Goal: Information Seeking & Learning: Learn about a topic

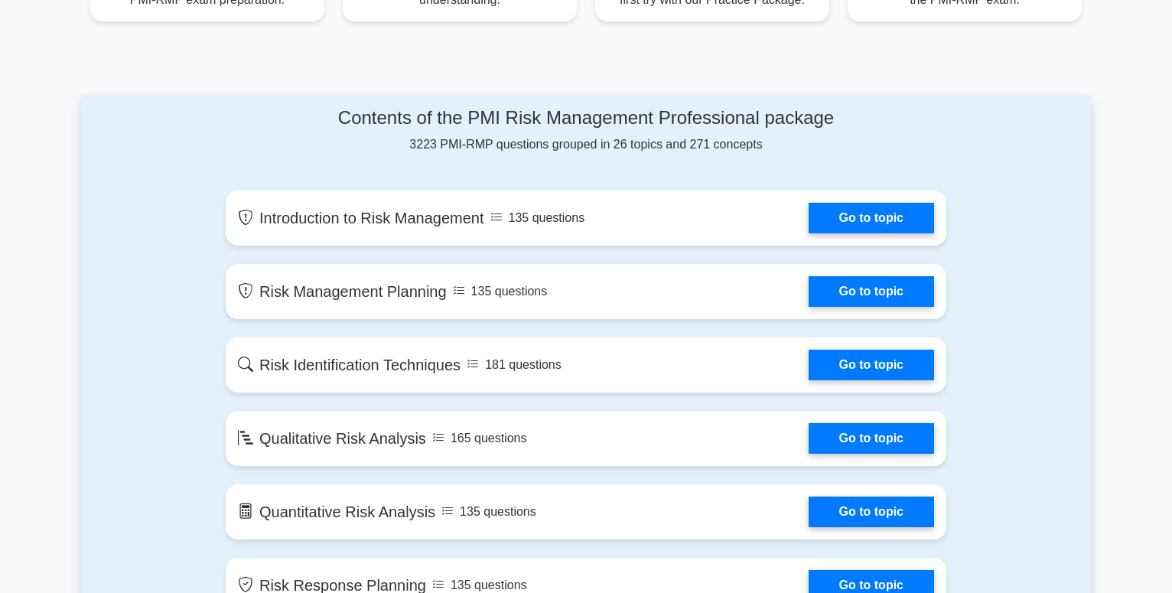
scroll to position [646, 0]
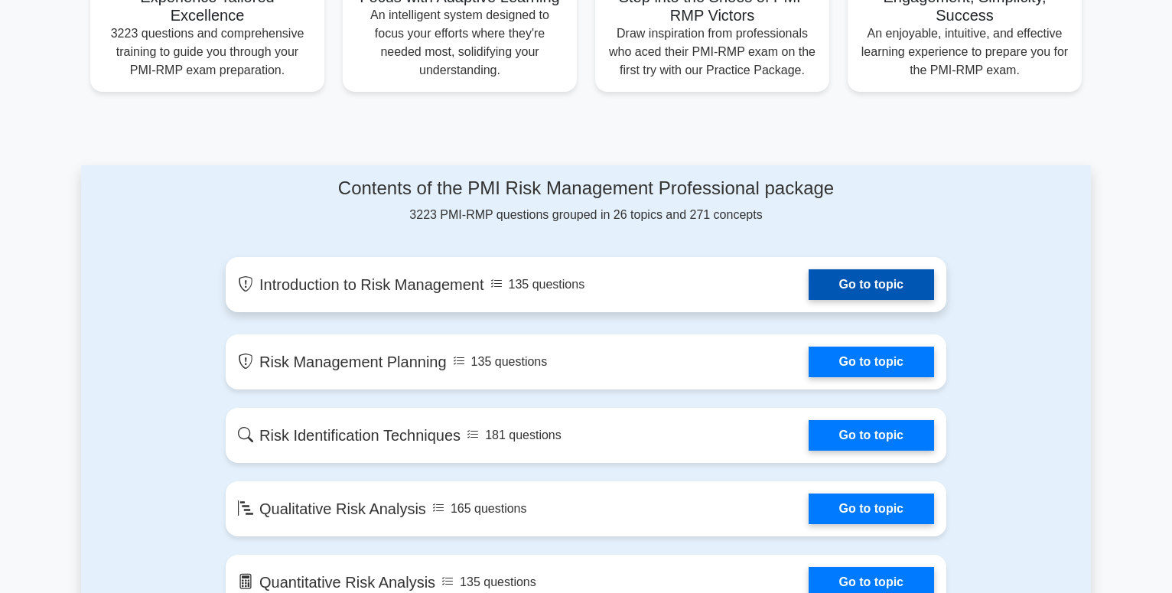
click at [849, 279] on link "Go to topic" at bounding box center [872, 284] width 126 height 31
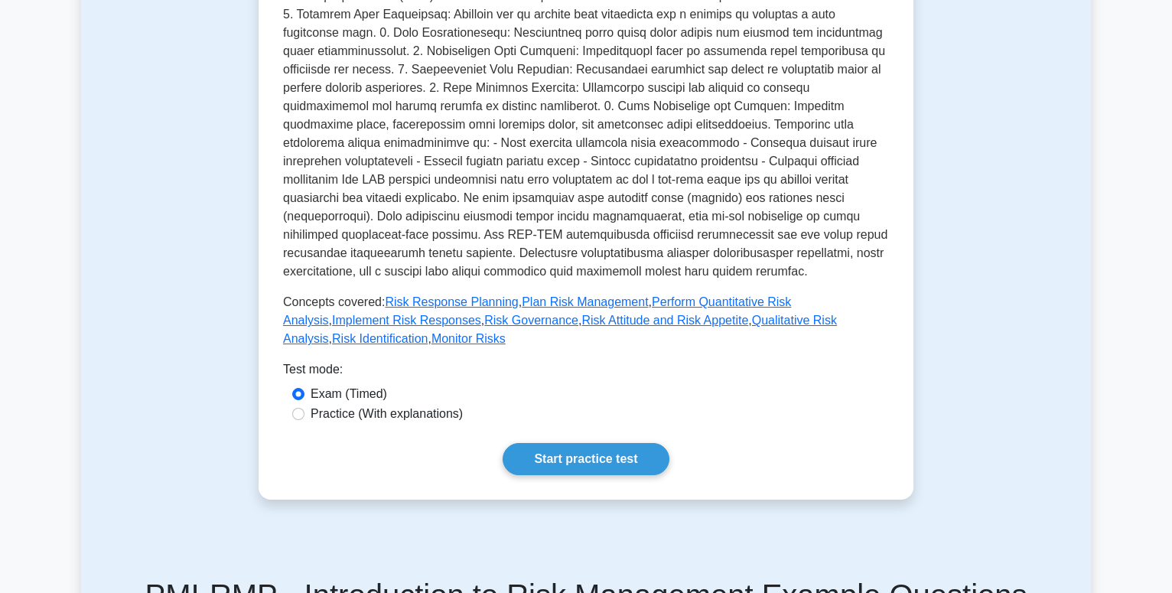
scroll to position [468, 0]
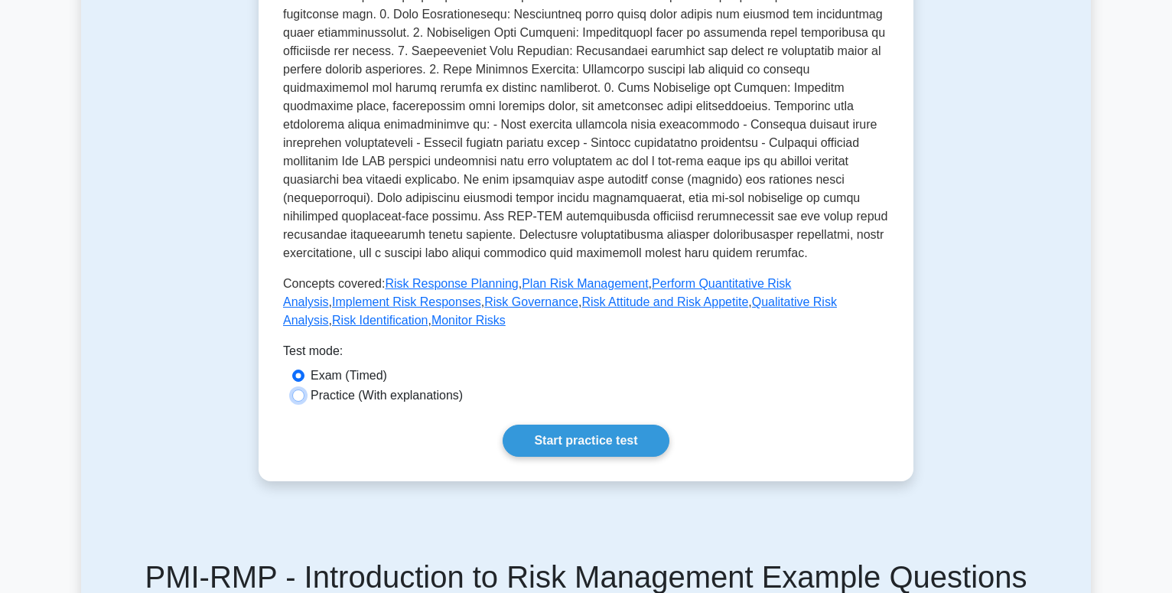
click at [300, 390] on input "Practice (With explanations)" at bounding box center [298, 396] width 12 height 12
radio input "true"
click at [547, 425] on link "Start practice test" at bounding box center [586, 441] width 166 height 32
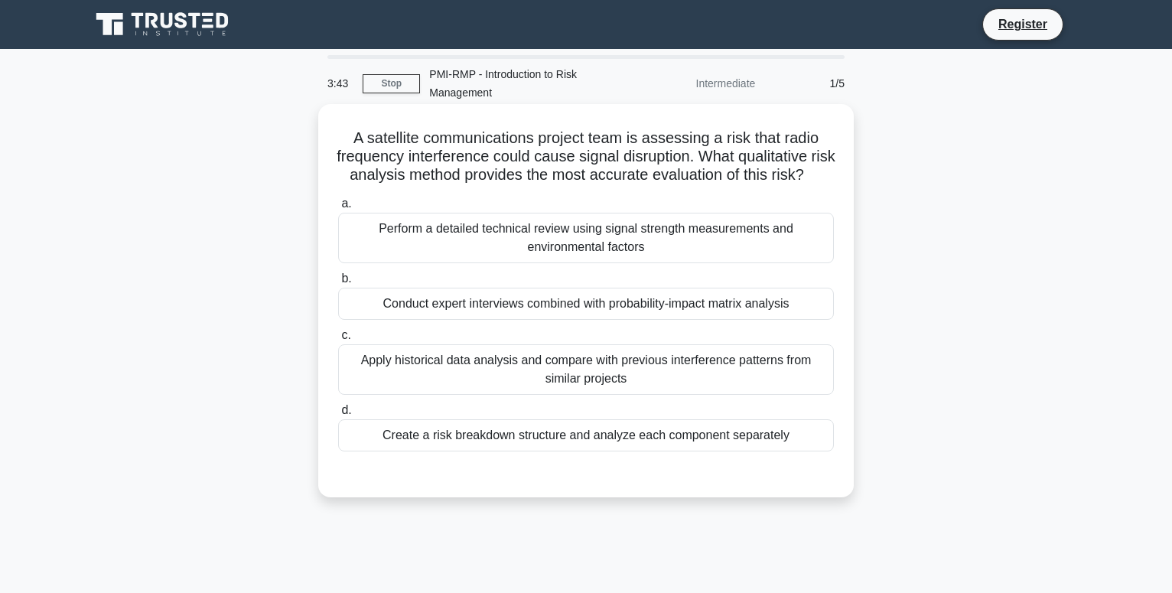
click at [538, 366] on div "Apply historical data analysis and compare with previous interference patterns …" at bounding box center [586, 369] width 496 height 51
click at [338, 341] on input "c. Apply historical data analysis and compare with previous interference patter…" at bounding box center [338, 336] width 0 height 10
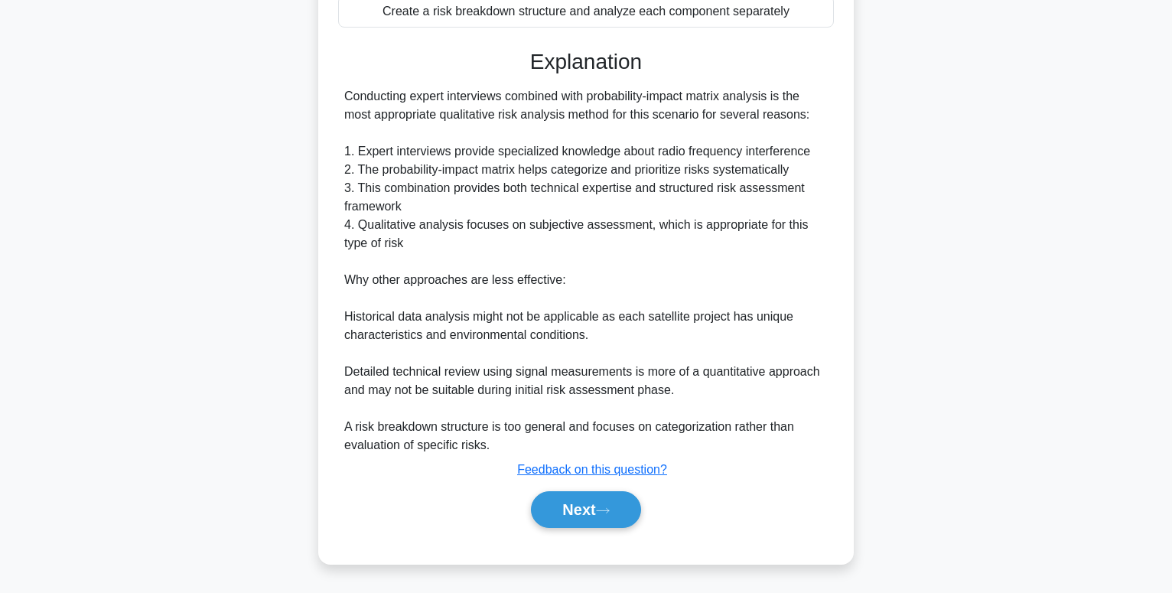
drag, startPoint x: 579, startPoint y: 504, endPoint x: 647, endPoint y: 494, distance: 69.6
click at [579, 505] on button "Next" at bounding box center [585, 509] width 109 height 37
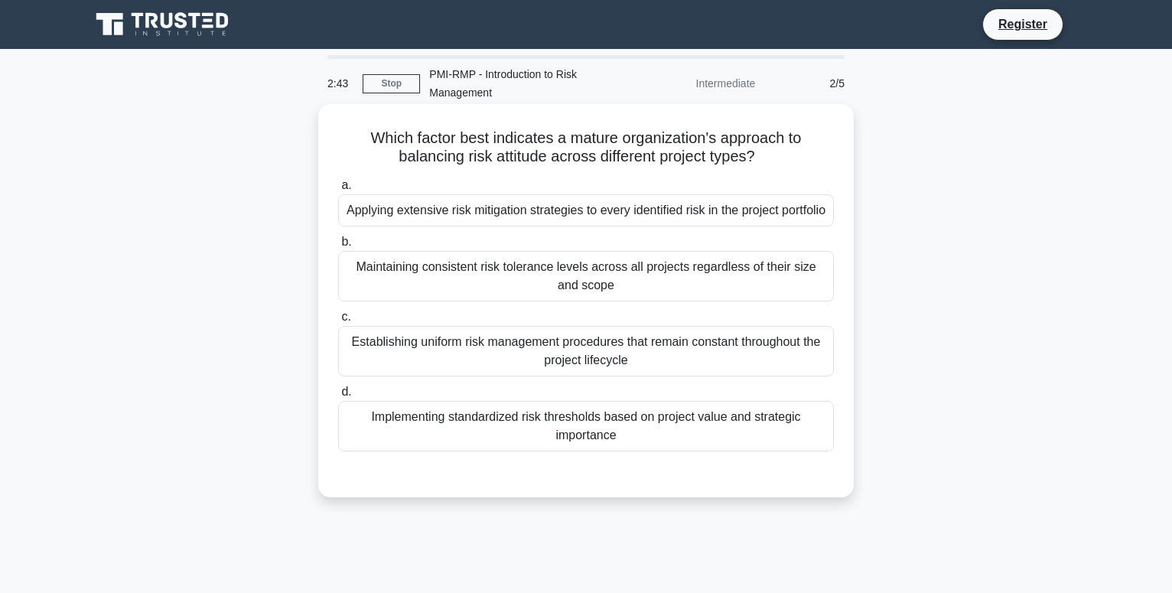
click at [605, 300] on div "Maintaining consistent risk tolerance levels across all projects regardless of …" at bounding box center [586, 276] width 496 height 51
click at [338, 247] on input "b. Maintaining consistent risk tolerance levels across all projects regardless …" at bounding box center [338, 242] width 0 height 10
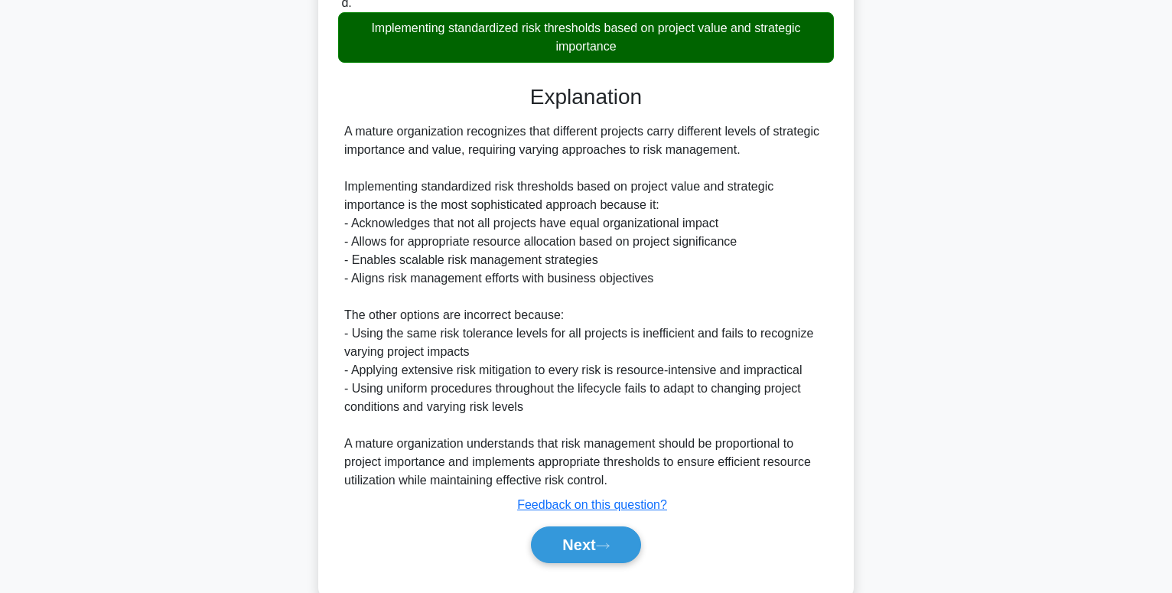
scroll to position [445, 0]
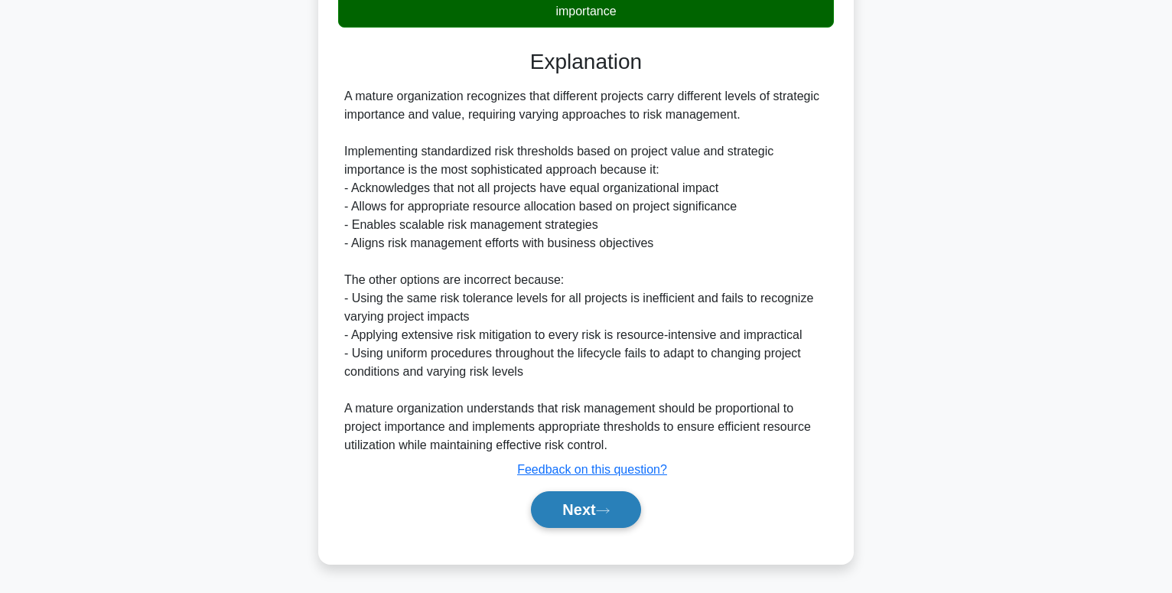
click at [586, 506] on button "Next" at bounding box center [585, 509] width 109 height 37
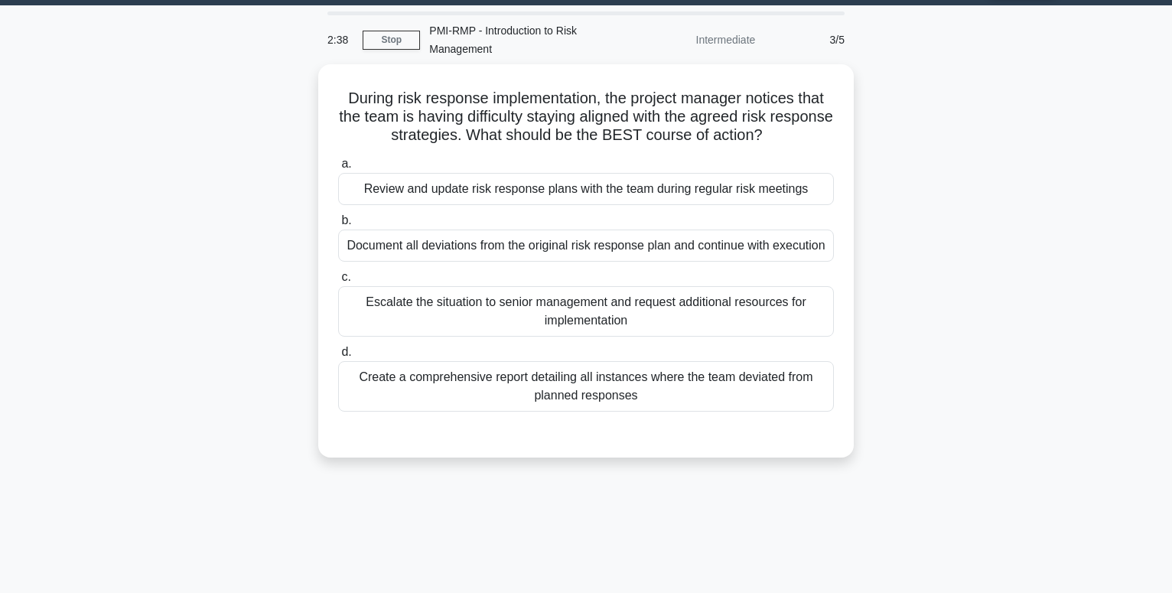
scroll to position [0, 0]
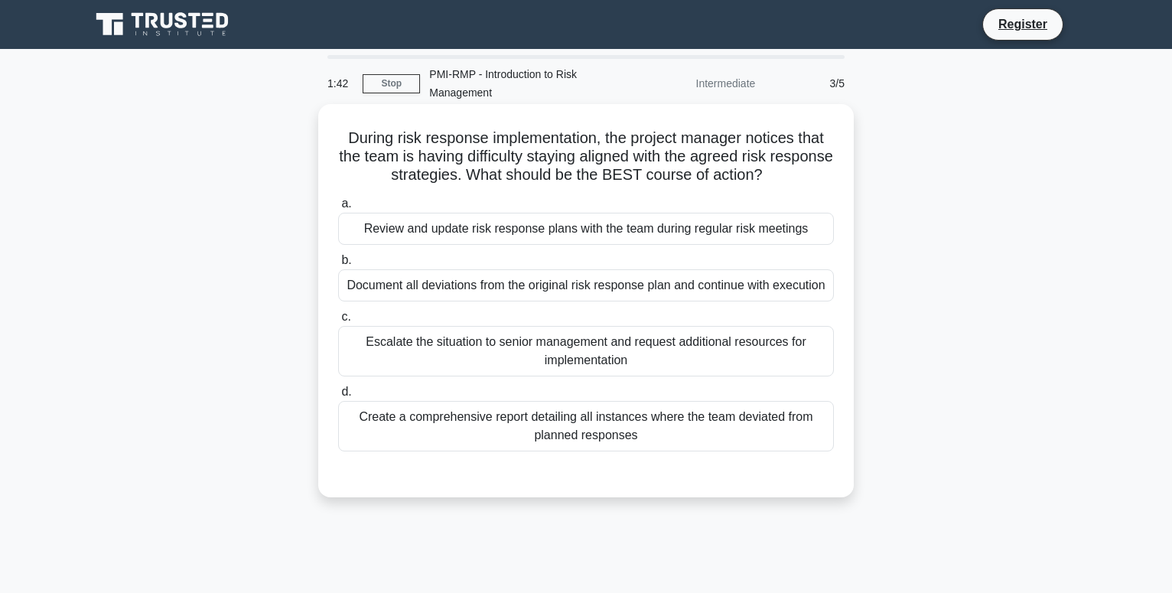
click at [554, 230] on div "Review and update risk response plans with the team during regular risk meetings" at bounding box center [586, 229] width 496 height 32
click at [338, 209] on input "a. Review and update risk response plans with the team during regular risk meet…" at bounding box center [338, 204] width 0 height 10
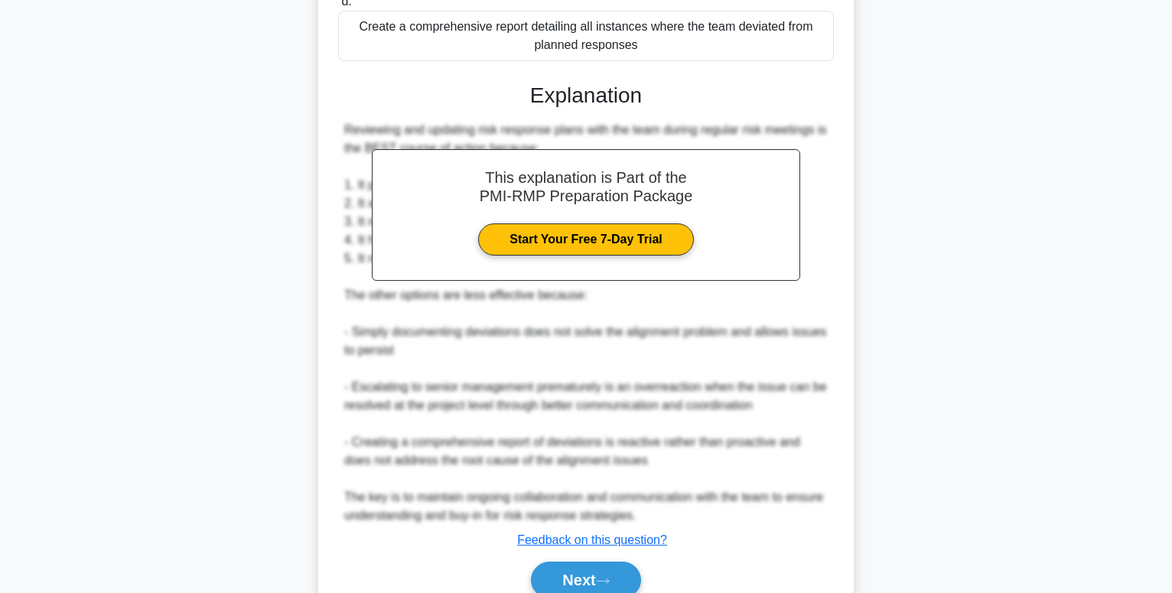
scroll to position [462, 0]
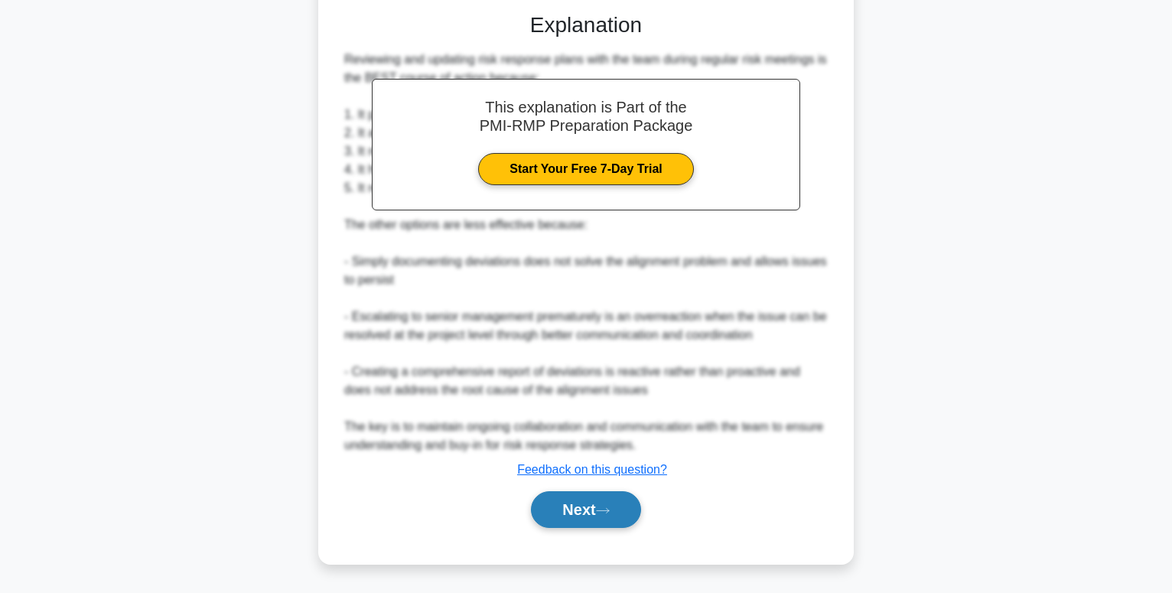
click at [579, 508] on button "Next" at bounding box center [585, 509] width 109 height 37
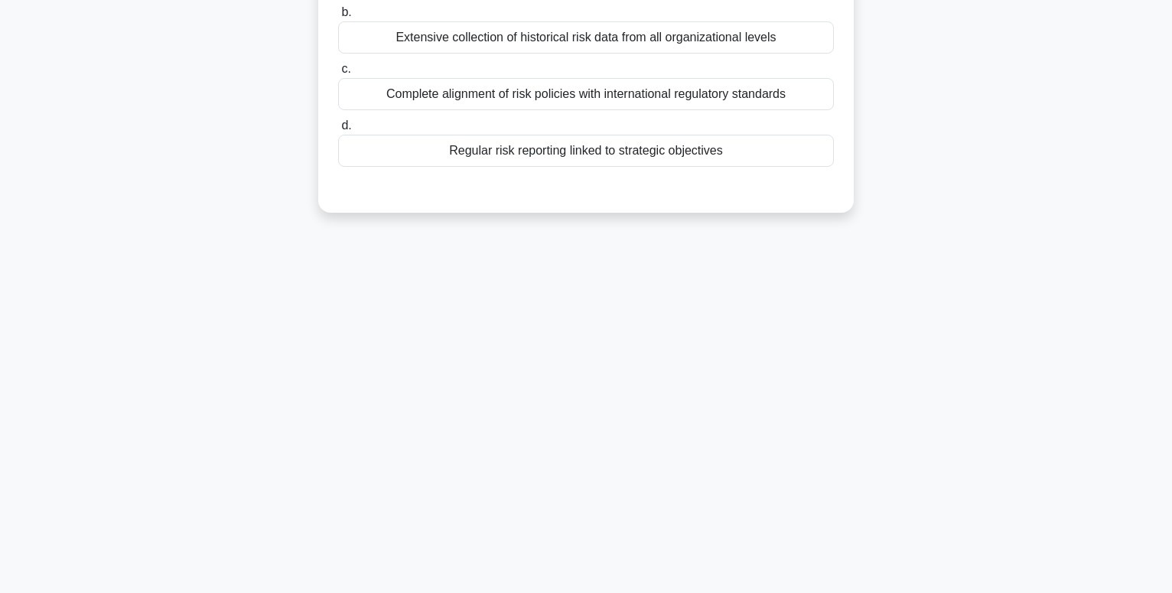
scroll to position [0, 0]
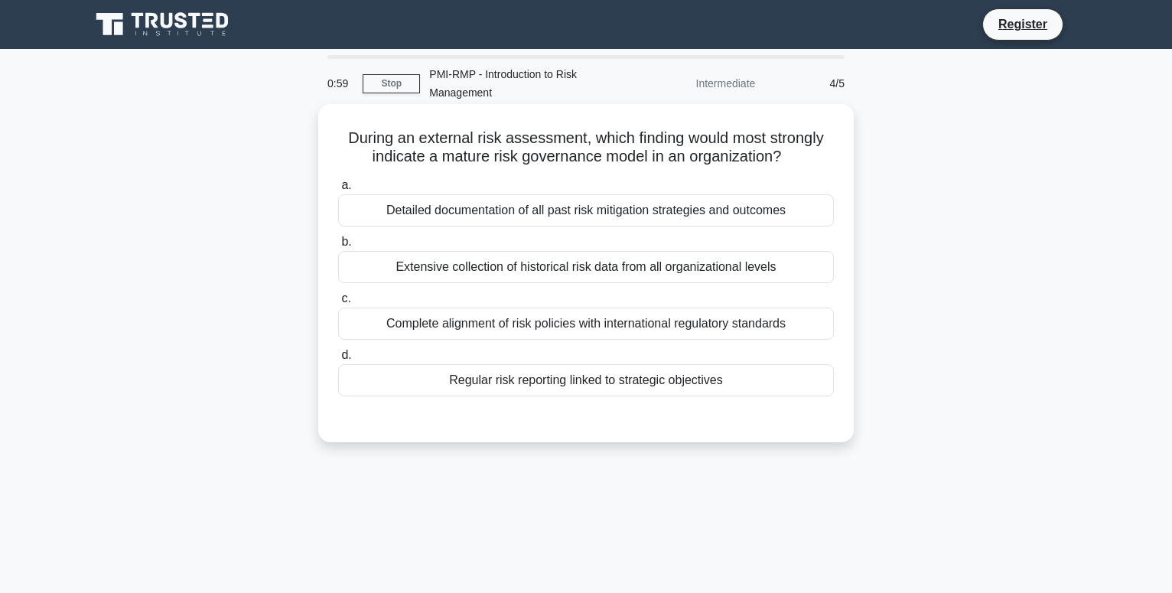
click at [582, 210] on div "Detailed documentation of all past risk mitigation strategies and outcomes" at bounding box center [586, 210] width 496 height 32
click at [338, 191] on input "a. Detailed documentation of all past risk mitigation strategies and outcomes" at bounding box center [338, 186] width 0 height 10
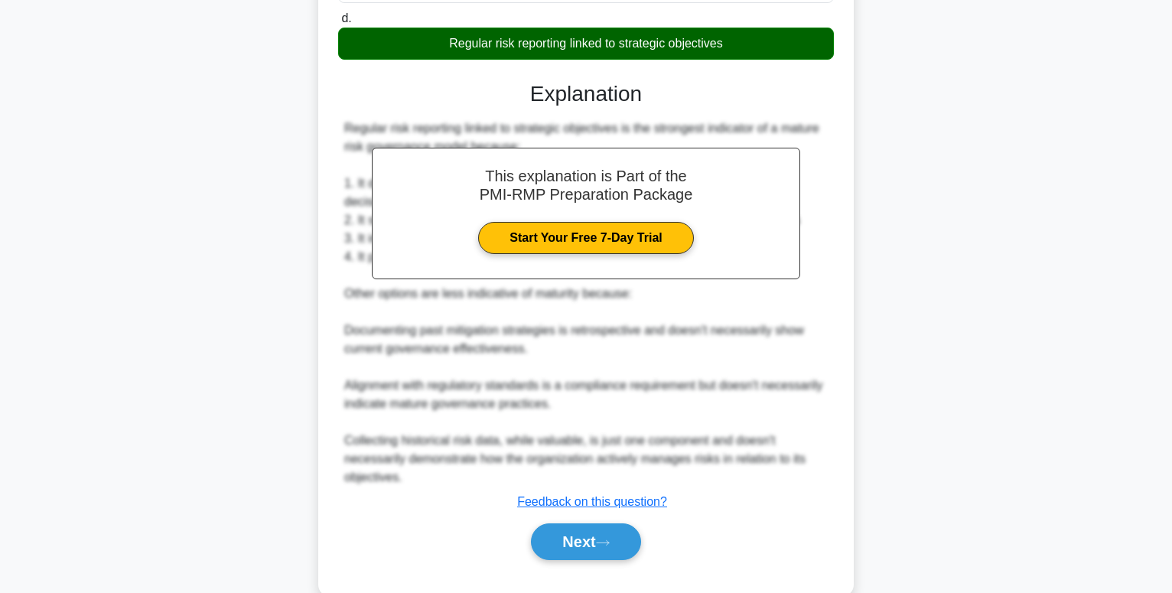
scroll to position [372, 0]
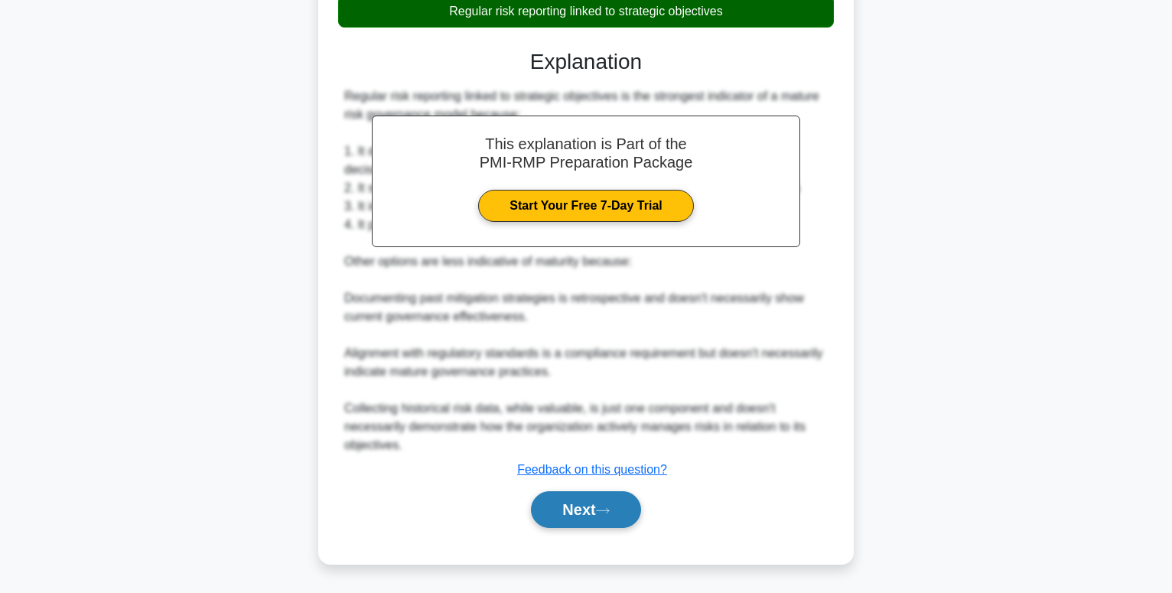
click at [570, 513] on button "Next" at bounding box center [585, 509] width 109 height 37
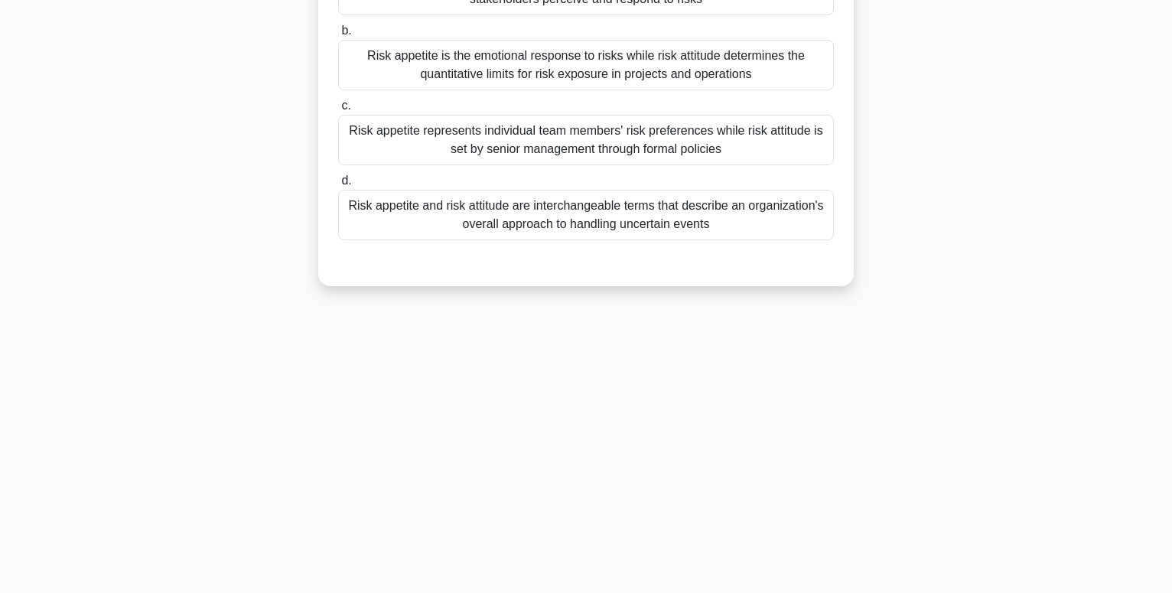
scroll to position [0, 0]
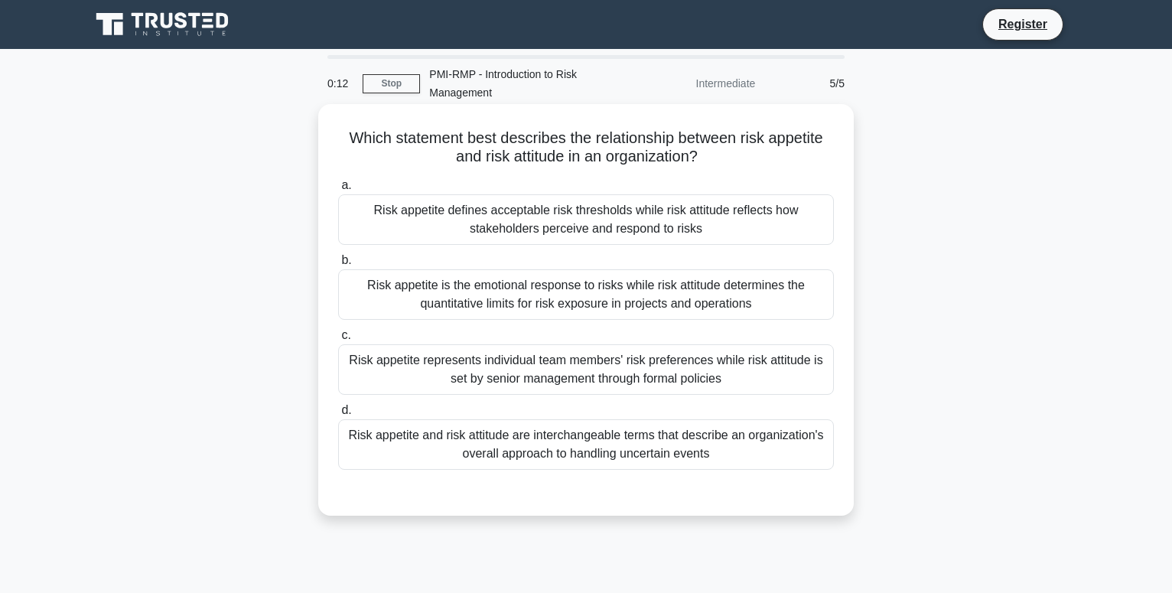
click at [586, 441] on div "Risk appetite and risk attitude are interchangeable terms that describe an orga…" at bounding box center [586, 444] width 496 height 51
click at [338, 416] on input "d. Risk appetite and risk attitude are interchangeable terms that describe an o…" at bounding box center [338, 411] width 0 height 10
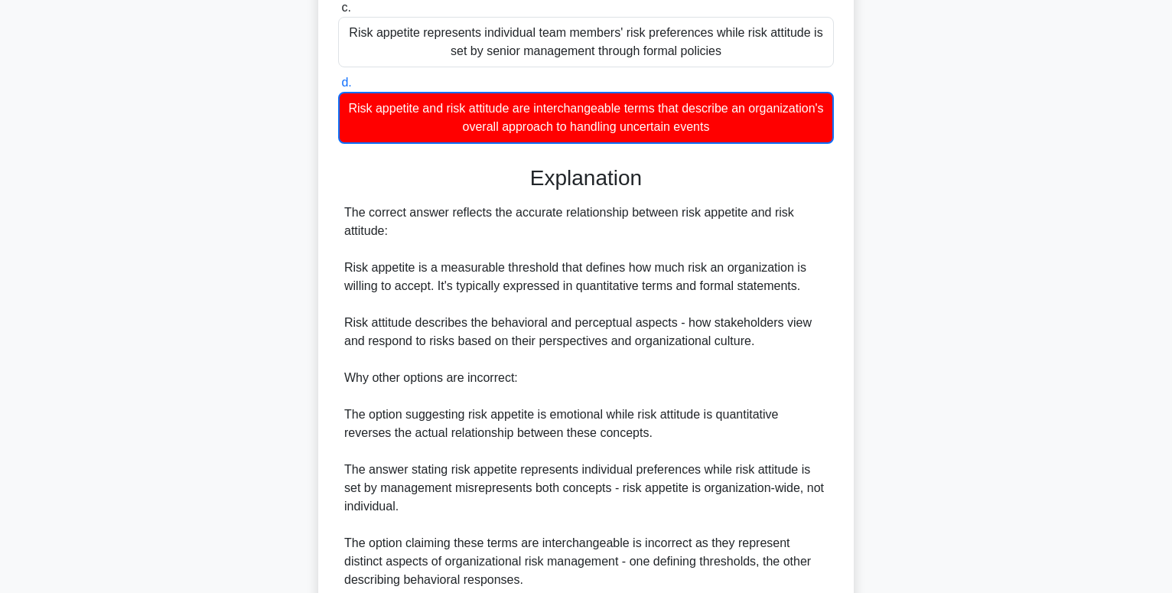
scroll to position [464, 0]
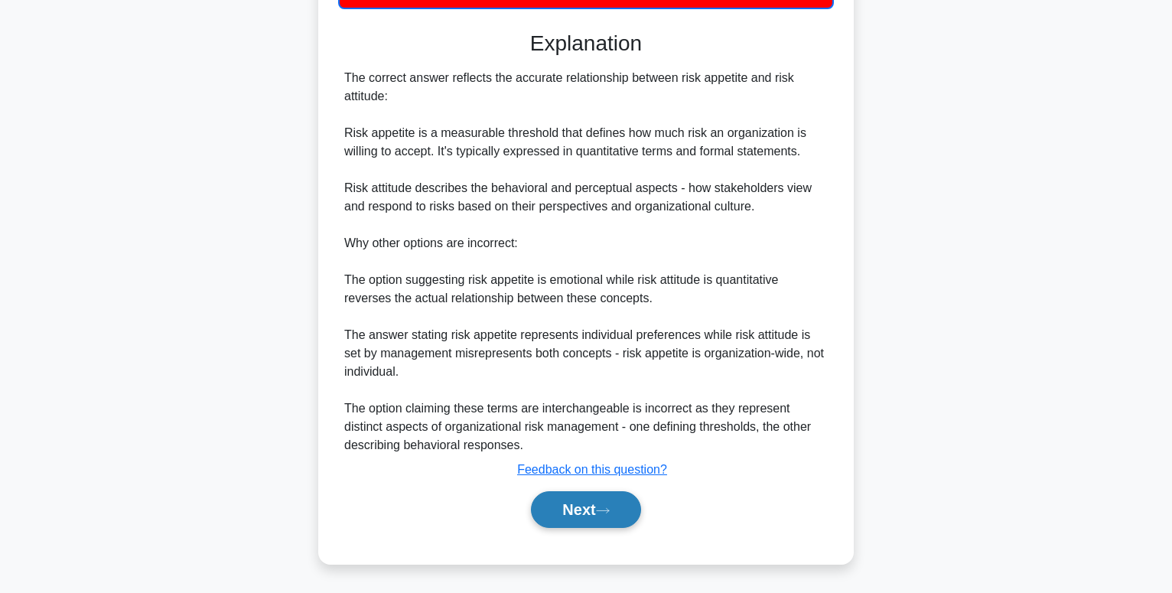
click at [579, 497] on button "Next" at bounding box center [585, 509] width 109 height 37
